Goal: Information Seeking & Learning: Check status

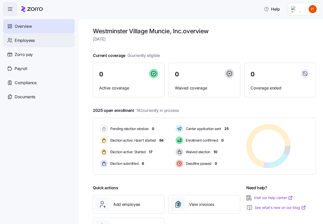
click at [25, 41] on span "Employees" at bounding box center [25, 40] width 20 height 6
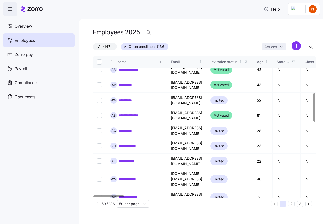
scroll to position [183, 0]
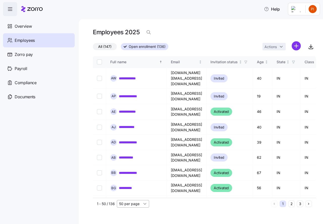
click at [144, 204] on input "50 per page" at bounding box center [133, 204] width 32 height 8
click at [134, 192] on span "150 per page" at bounding box center [132, 193] width 22 height 6
type input "150 per page"
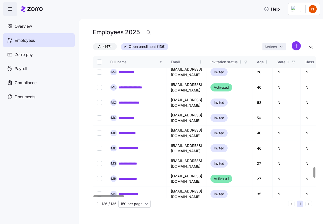
scroll to position [1458, 0]
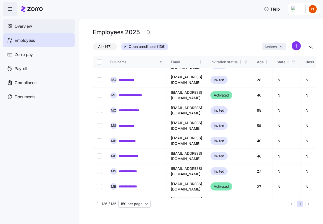
click at [22, 26] on span "Overview" at bounding box center [23, 26] width 17 height 6
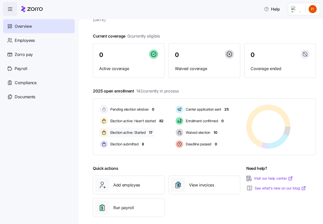
scroll to position [24, 0]
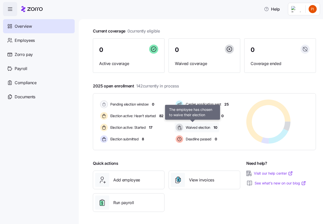
click at [197, 128] on span "Waived election" at bounding box center [197, 127] width 26 height 5
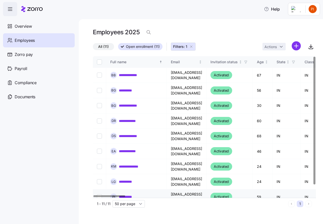
scroll to position [11, 0]
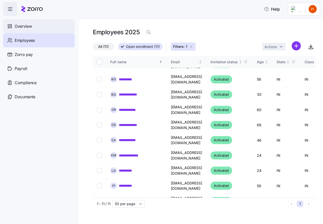
click at [29, 25] on span "Overview" at bounding box center [23, 26] width 17 height 6
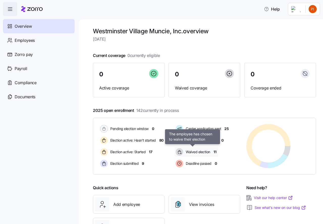
click at [196, 152] on span "Waived election" at bounding box center [197, 152] width 26 height 5
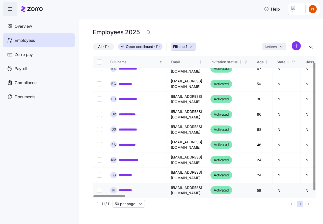
scroll to position [11, 0]
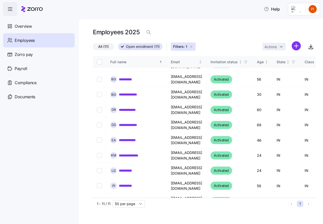
click at [191, 47] on icon "button" at bounding box center [191, 47] width 4 height 4
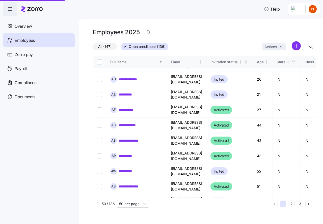
scroll to position [256, 0]
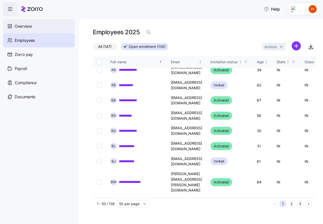
click at [23, 26] on span "Overview" at bounding box center [23, 26] width 17 height 6
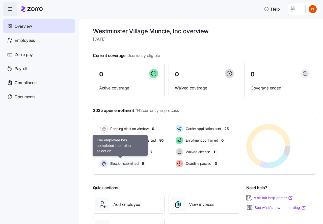
click at [128, 164] on span "Election submitted" at bounding box center [124, 163] width 30 height 5
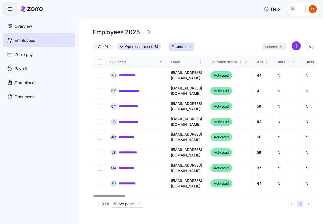
click at [191, 47] on icon "button" at bounding box center [190, 47] width 4 height 4
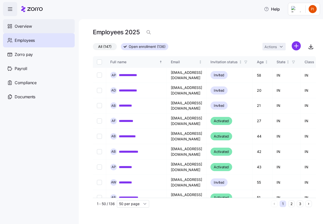
click at [28, 26] on span "Overview" at bounding box center [23, 26] width 17 height 6
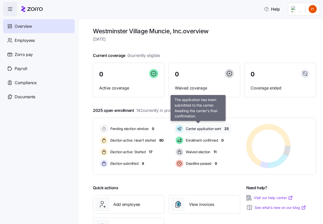
click at [201, 129] on span "Carrier application sent" at bounding box center [202, 128] width 37 height 5
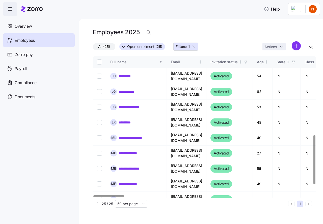
scroll to position [227, 0]
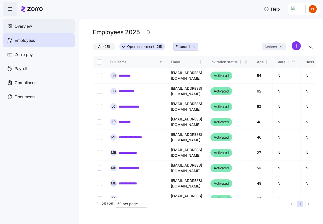
click at [24, 24] on span "Overview" at bounding box center [23, 26] width 17 height 6
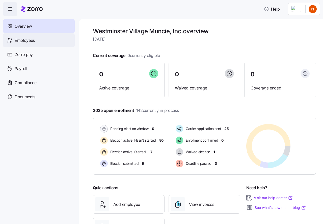
click at [28, 40] on span "Employees" at bounding box center [25, 40] width 20 height 6
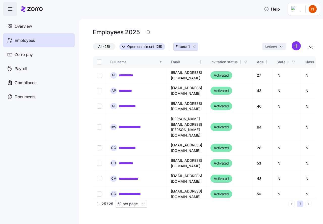
click at [193, 46] on icon "button" at bounding box center [194, 47] width 4 height 4
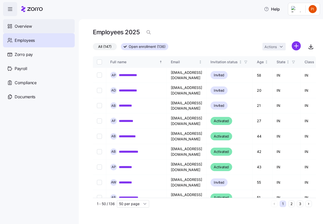
click at [19, 25] on span "Overview" at bounding box center [23, 26] width 17 height 6
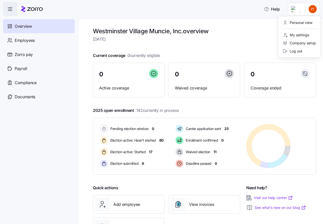
click at [312, 11] on html "Help Overview Employees Zorro pay Payroll Compliance Documents Westminster Vill…" at bounding box center [161, 110] width 323 height 221
click at [300, 51] on div "Log out" at bounding box center [293, 51] width 20 height 6
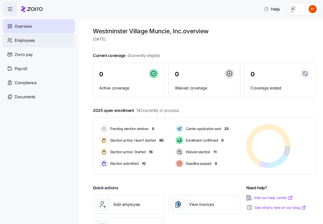
click at [22, 41] on span "Employees" at bounding box center [25, 40] width 20 height 6
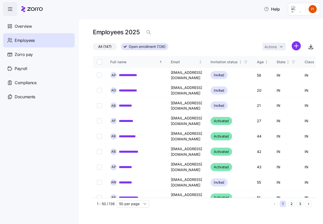
scroll to position [13, 0]
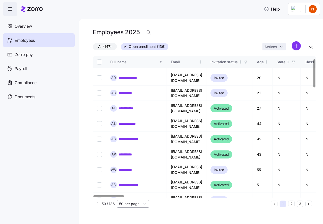
click at [145, 204] on input "50 per page" at bounding box center [133, 204] width 32 height 8
click at [132, 194] on span "150 per page" at bounding box center [132, 193] width 22 height 6
type input "150 per page"
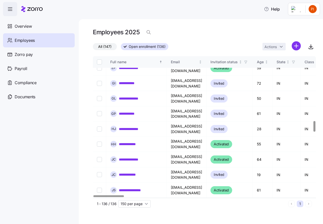
scroll to position [852, 0]
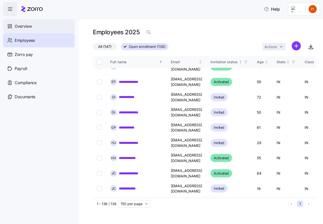
click at [22, 26] on span "Overview" at bounding box center [23, 26] width 17 height 6
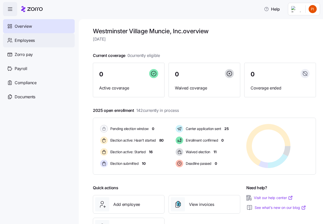
click at [24, 41] on span "Employees" at bounding box center [25, 40] width 20 height 6
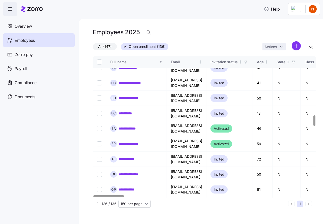
scroll to position [789, 0]
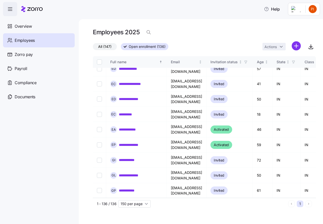
click at [19, 40] on span "Employees" at bounding box center [25, 40] width 20 height 6
click at [25, 25] on span "Overview" at bounding box center [23, 26] width 17 height 6
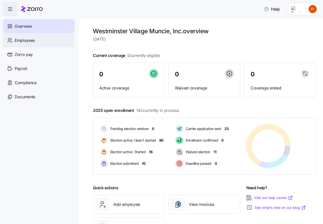
click at [27, 40] on span "Employees" at bounding box center [25, 40] width 20 height 6
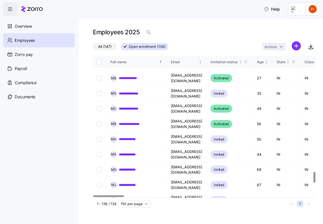
scroll to position [1615, 0]
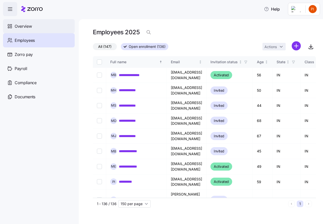
click at [23, 26] on span "Overview" at bounding box center [23, 26] width 17 height 6
